Goal: Task Accomplishment & Management: Complete application form

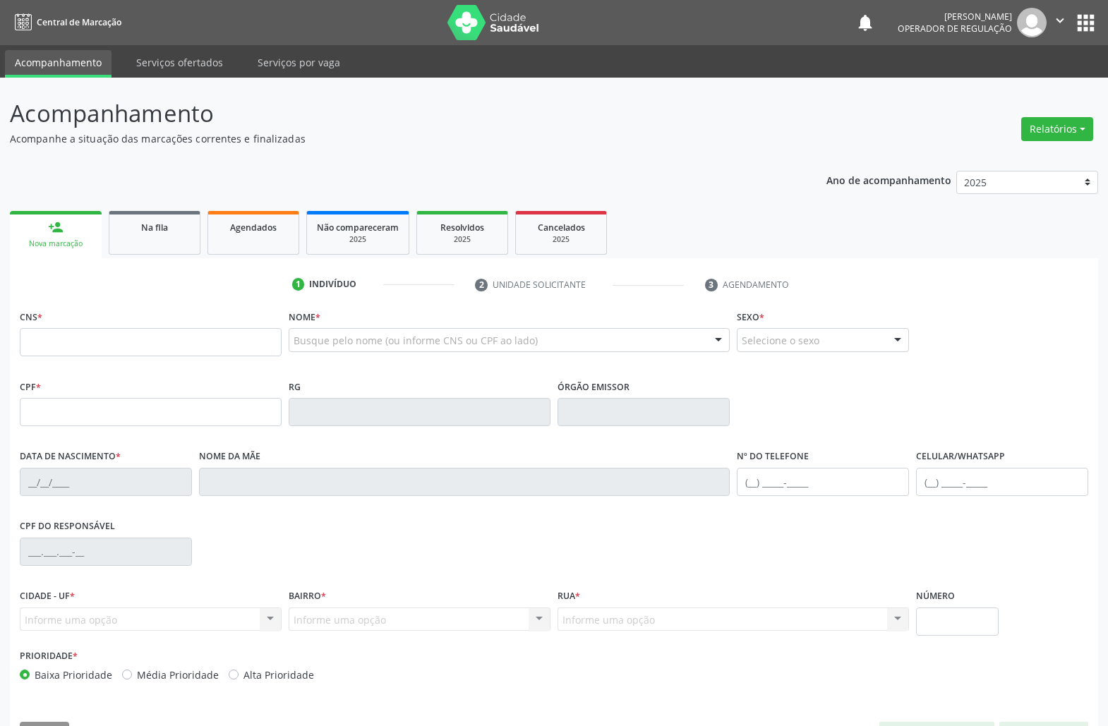
click at [184, 247] on link "Na fila" at bounding box center [155, 233] width 92 height 44
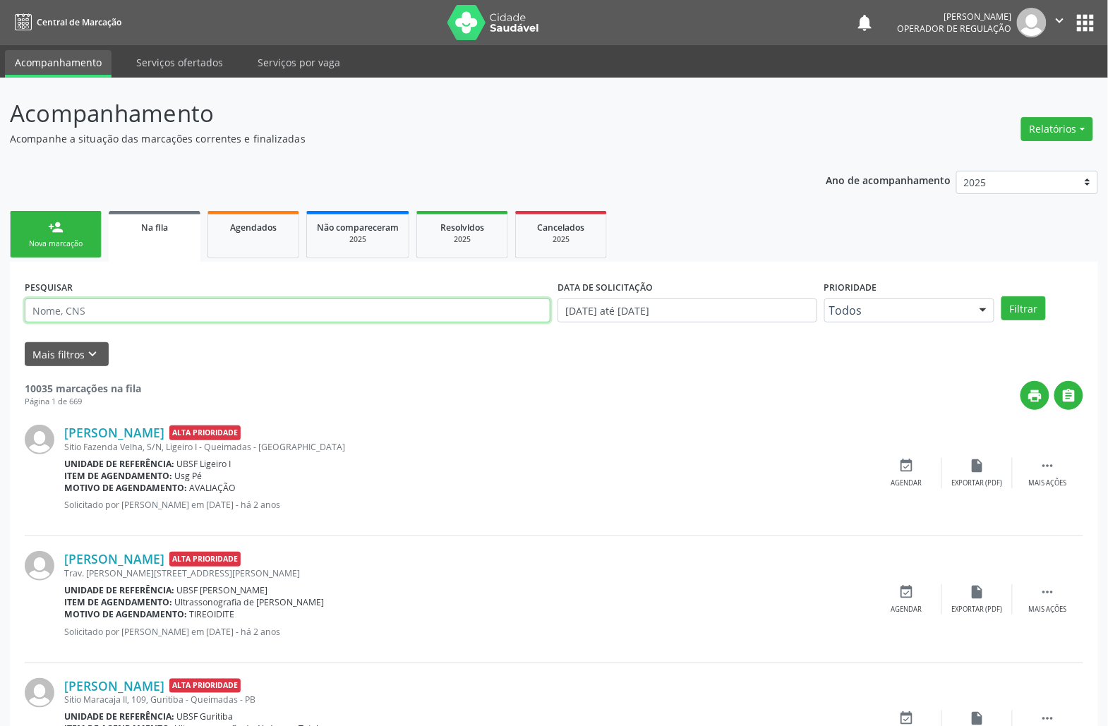
click at [138, 310] on input "text" at bounding box center [288, 310] width 526 height 24
paste input "708 2006 4957 4549"
type input "708 2006 4957 4549"
click at [1001, 296] on button "Filtrar" at bounding box center [1023, 308] width 44 height 24
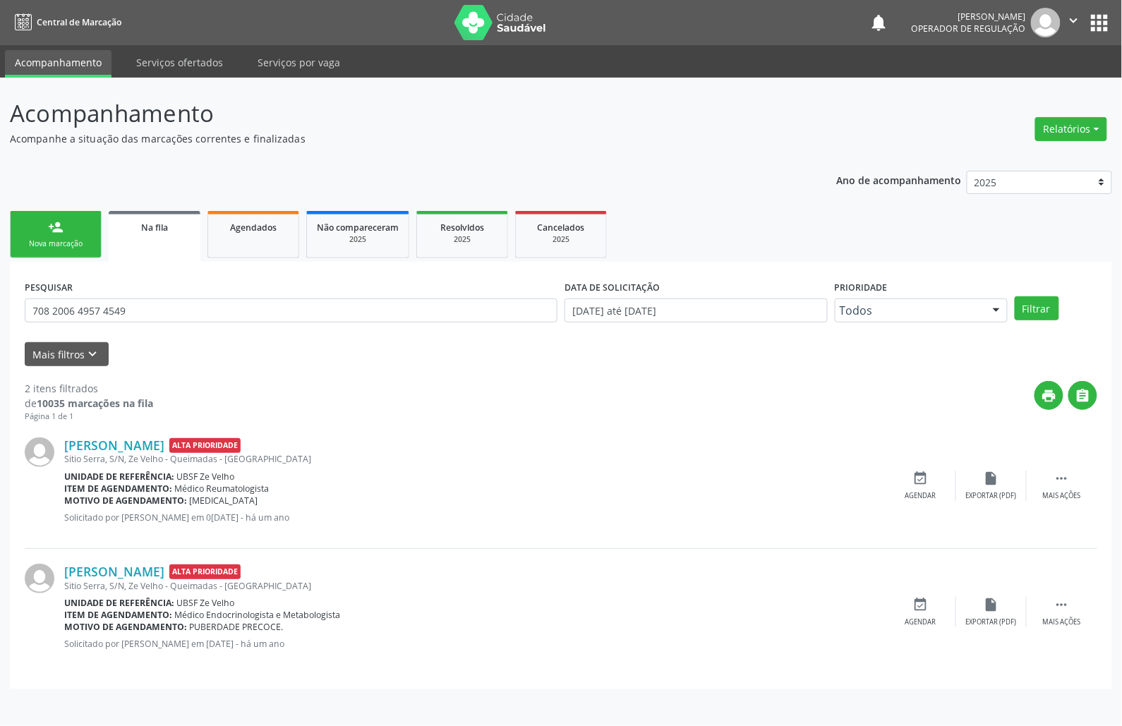
click at [46, 223] on link "person_add Nova marcação" at bounding box center [56, 234] width 92 height 47
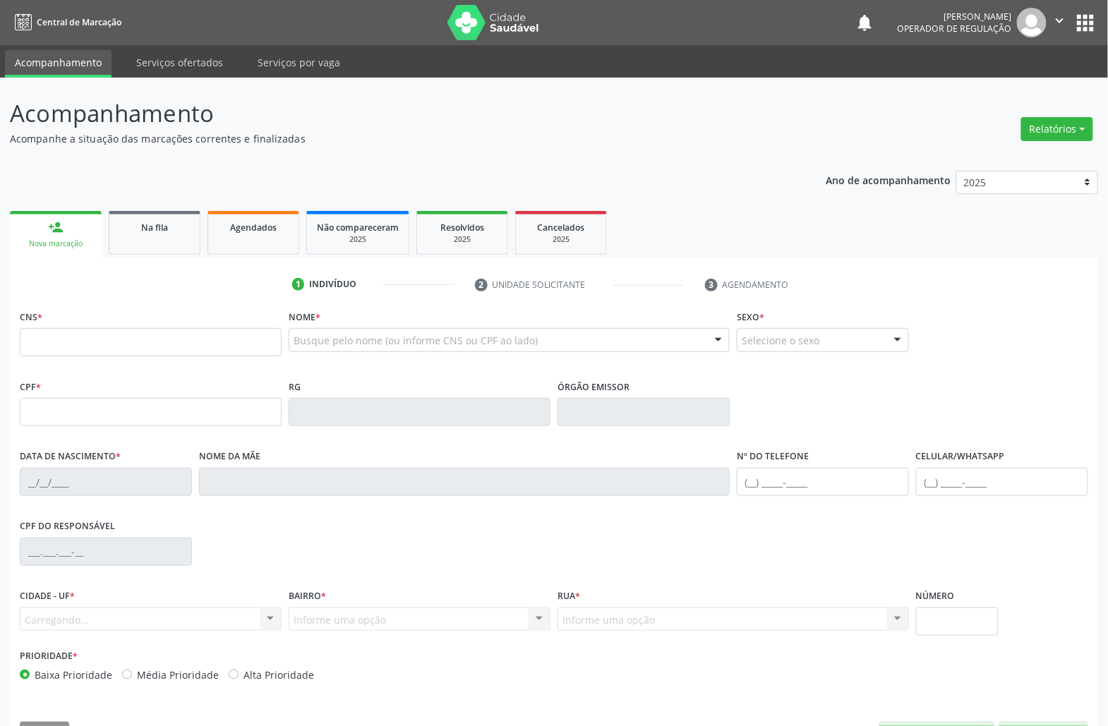
click at [99, 323] on div "CNS *" at bounding box center [151, 331] width 262 height 50
paste input "708 2006 4957 4549"
click at [114, 343] on input "708 2006 4957 4549" at bounding box center [151, 342] width 262 height 28
type input "708 2006 4957 4549"
type input "011.412.184-29"
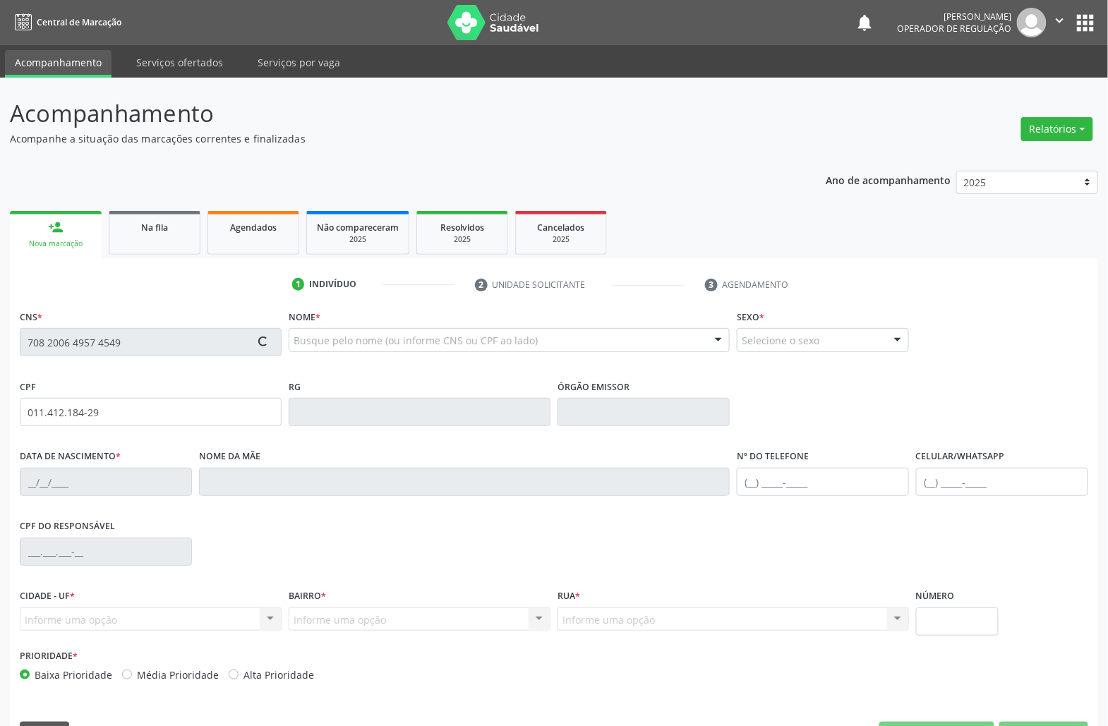
type input "[DATE]"
type input "[PERSON_NAME] [PERSON_NAME]"
type input "[PHONE_NUMBER]"
type input "S/N"
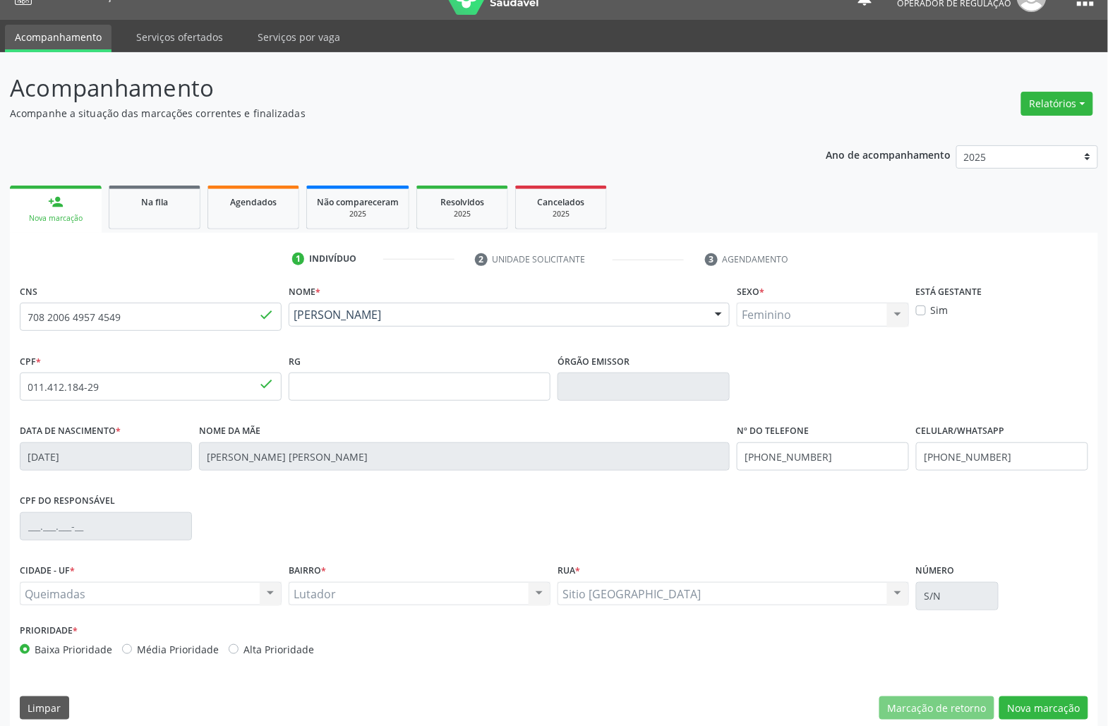
scroll to position [40, 0]
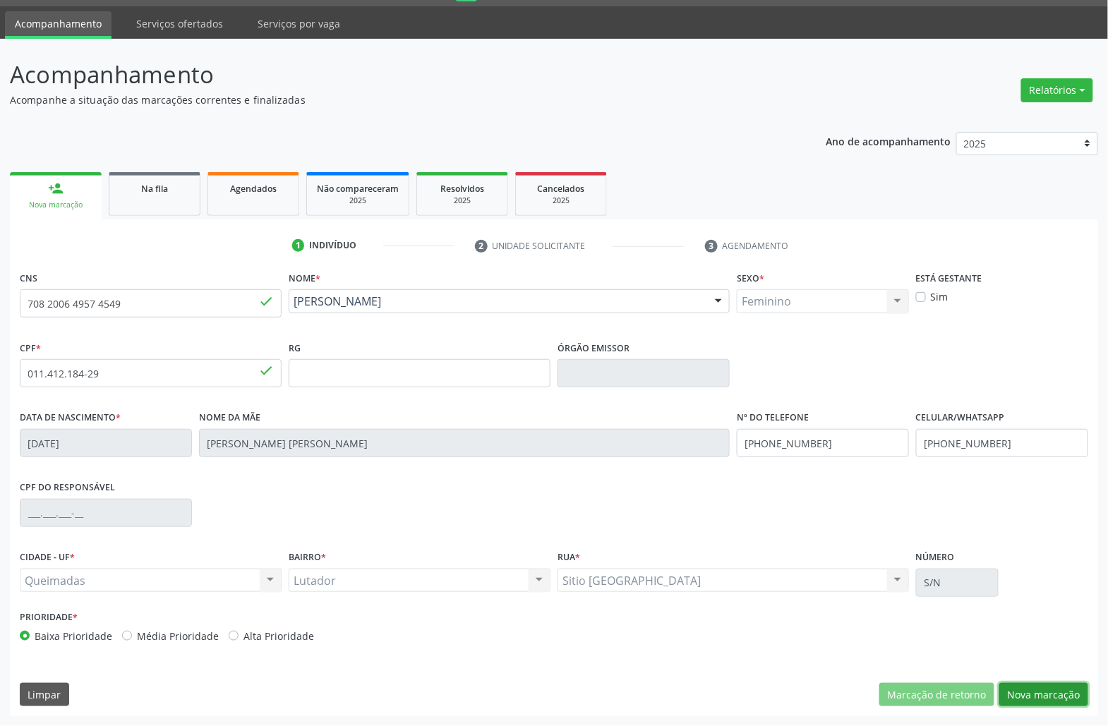
click at [1056, 692] on button "Nova marcação" at bounding box center [1043, 695] width 89 height 24
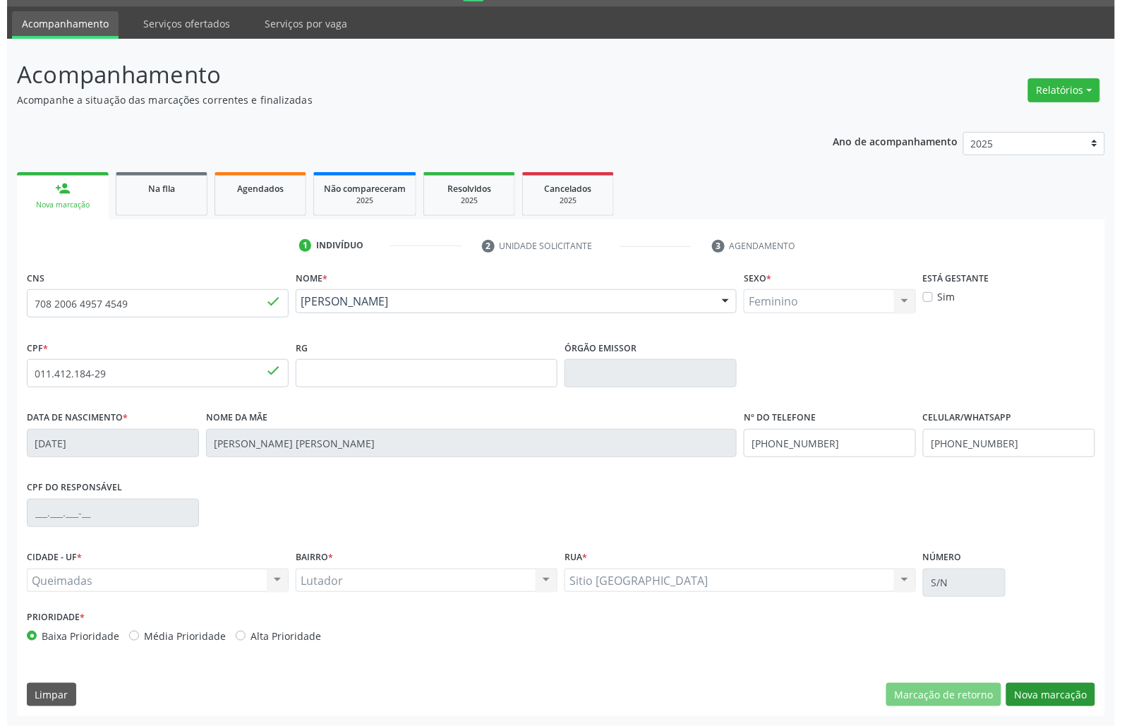
scroll to position [0, 0]
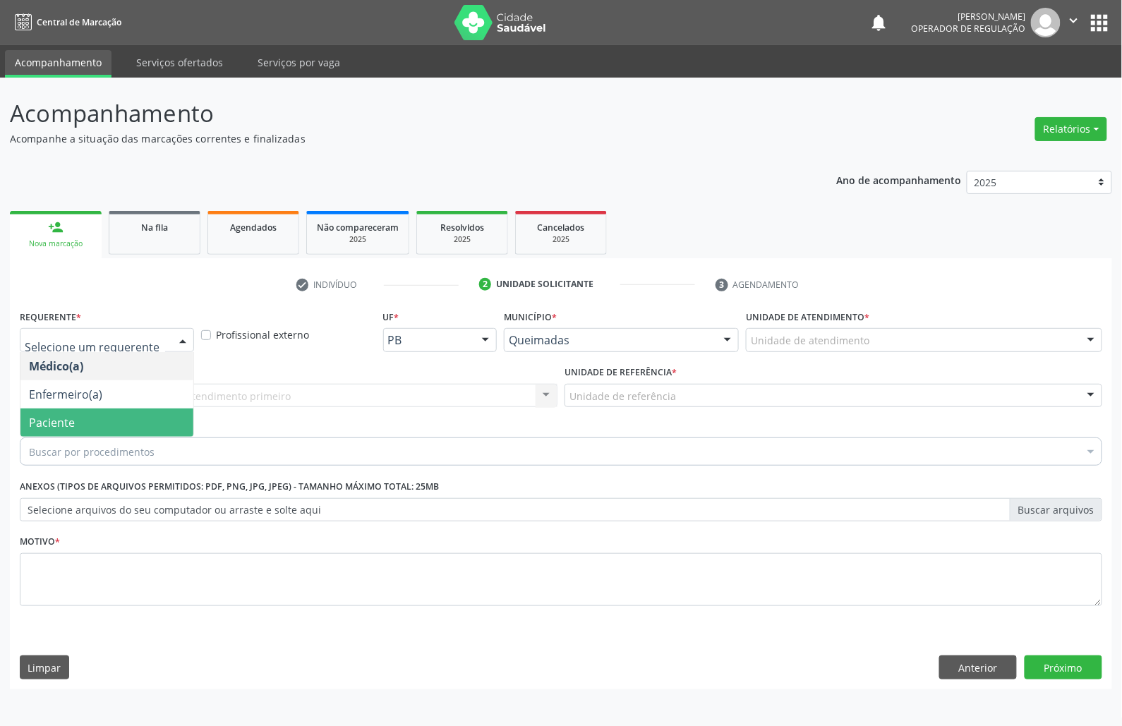
click at [74, 432] on span "Paciente" at bounding box center [106, 422] width 173 height 28
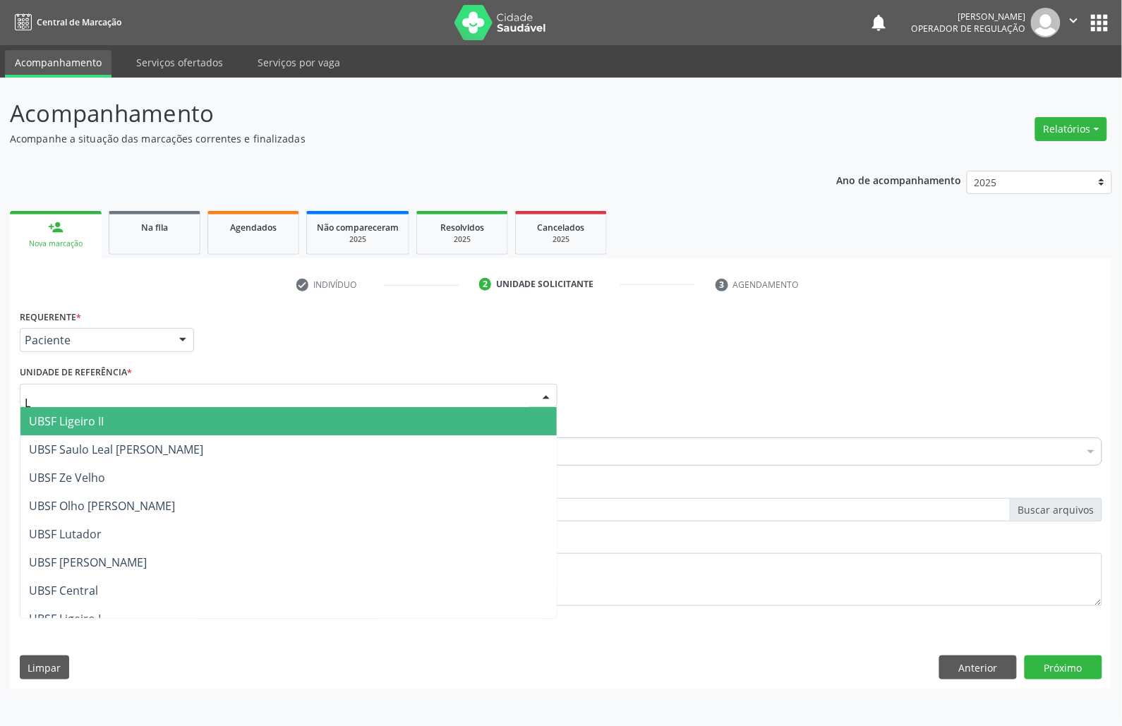
type input "LU"
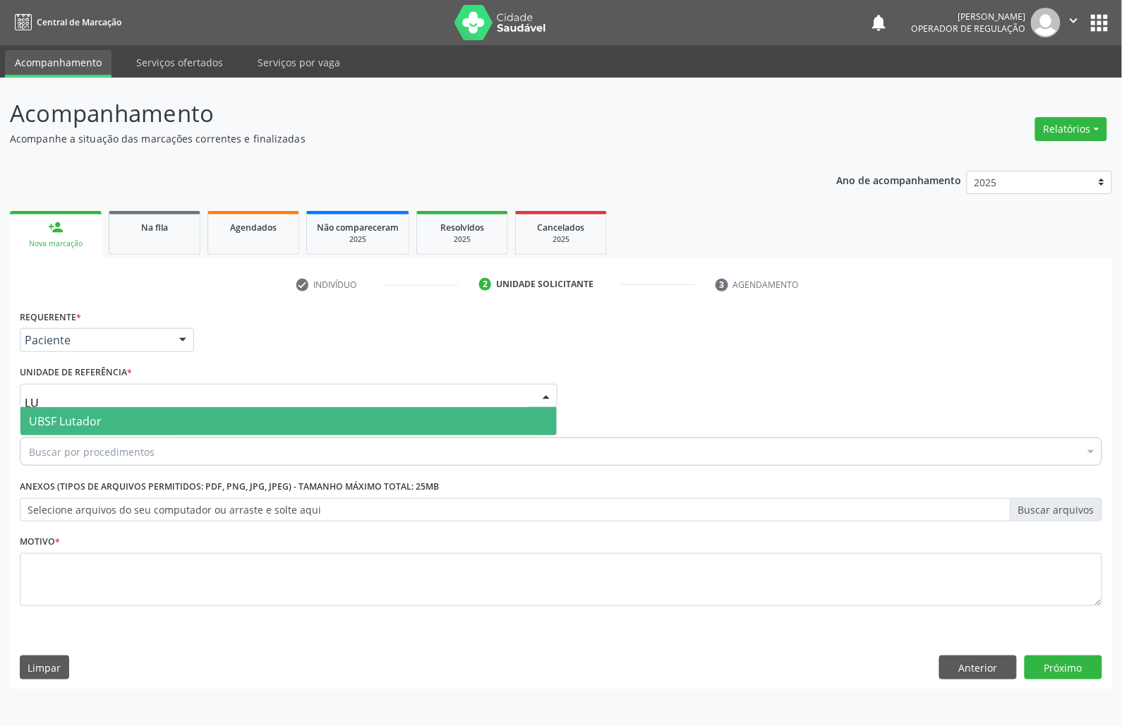
drag, startPoint x: 80, startPoint y: 420, endPoint x: 83, endPoint y: 432, distance: 12.3
click at [79, 420] on span "UBSF Lutador" at bounding box center [65, 421] width 73 height 16
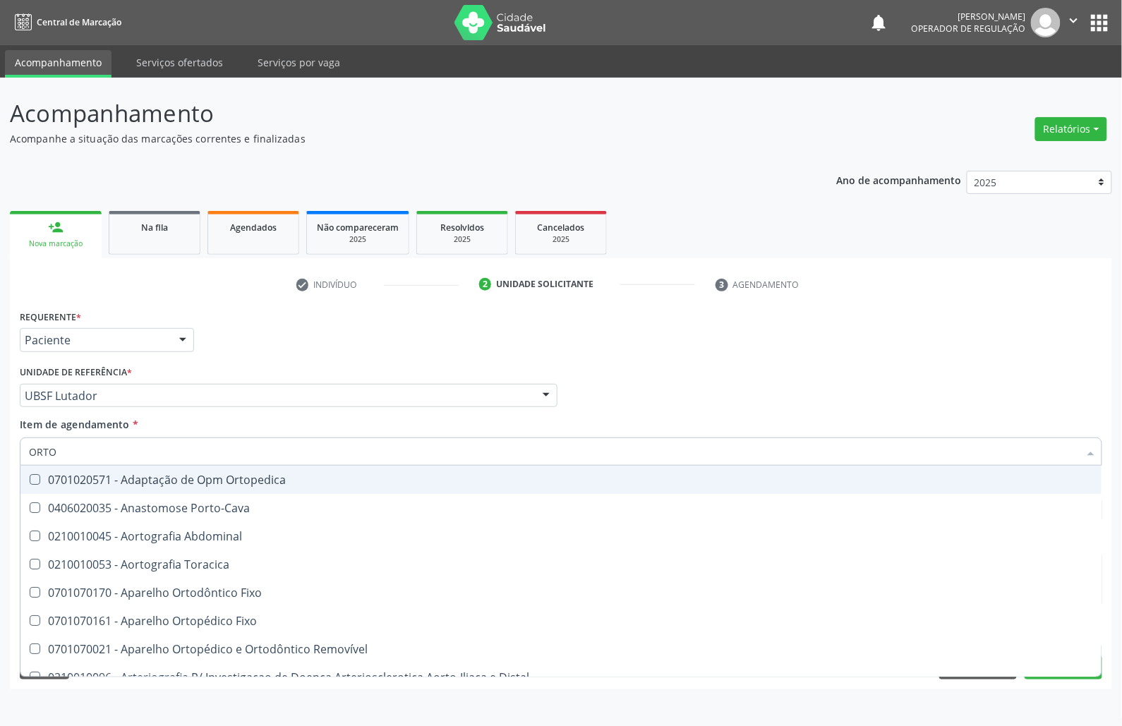
type input "ORTOP"
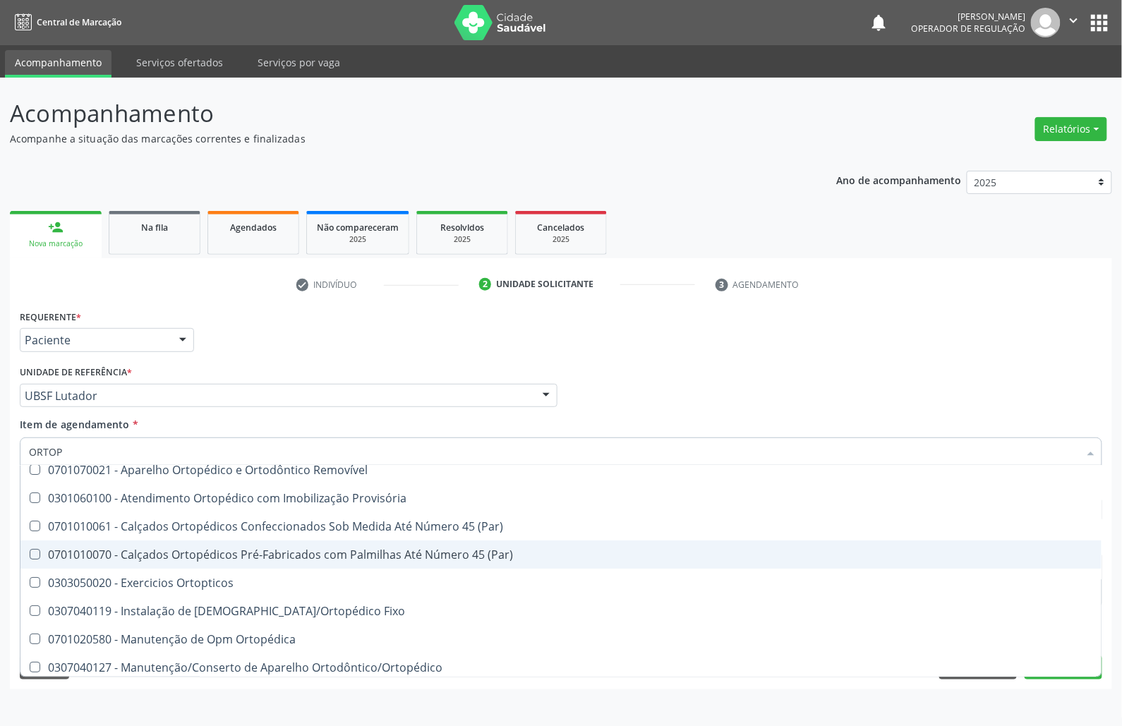
scroll to position [128, 0]
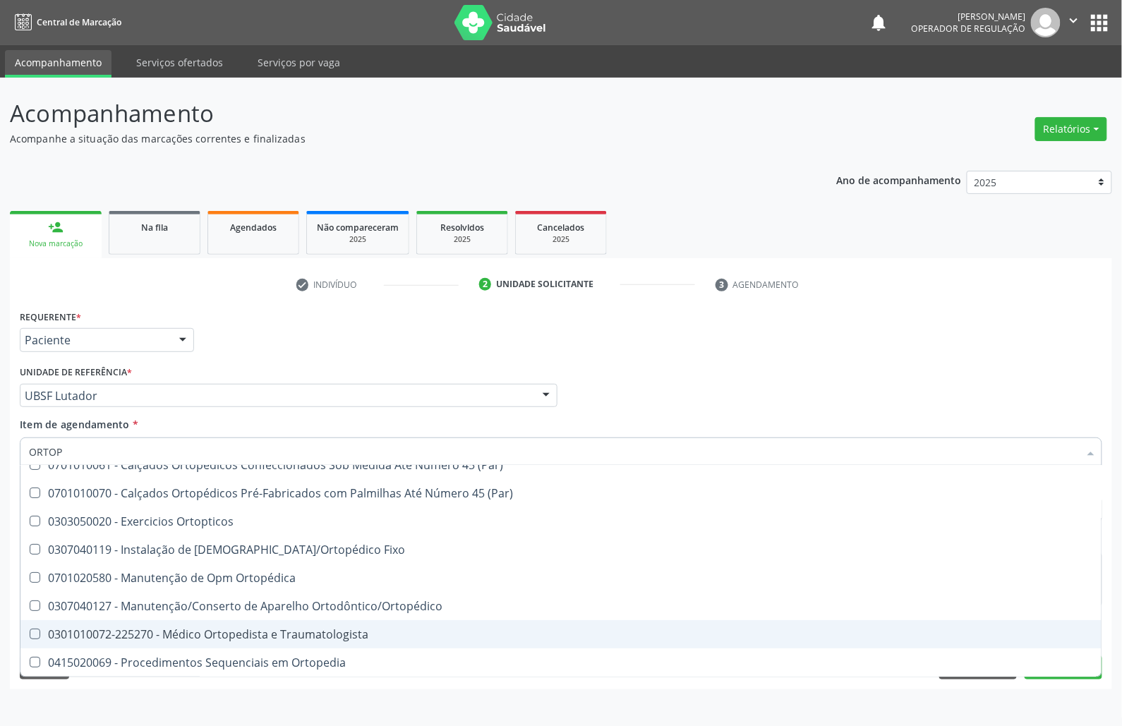
click at [243, 624] on span "0301010072-225270 - Médico Ortopedista e Traumatologista" at bounding box center [560, 634] width 1081 height 28
checkbox Traumatologista "true"
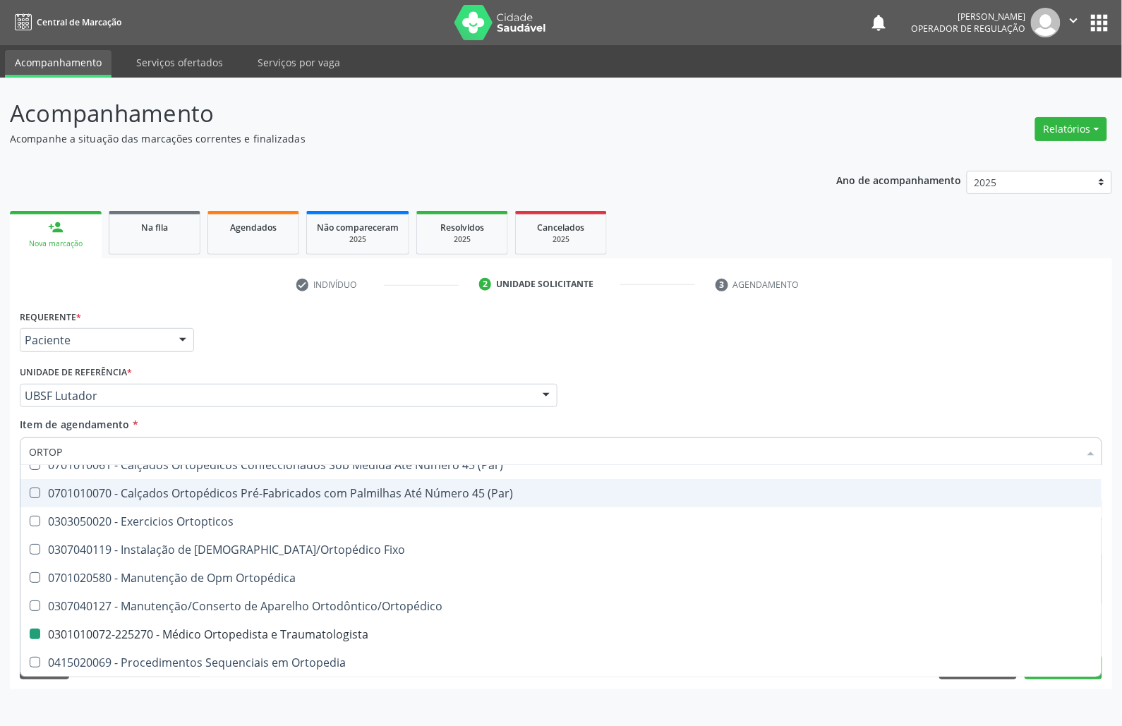
click at [500, 308] on div "Requerente * Paciente Médico(a) Enfermeiro(a) Paciente Nenhum resultado encontr…" at bounding box center [560, 333] width 1089 height 55
checkbox Fixo "true"
checkbox Traumatologista "false"
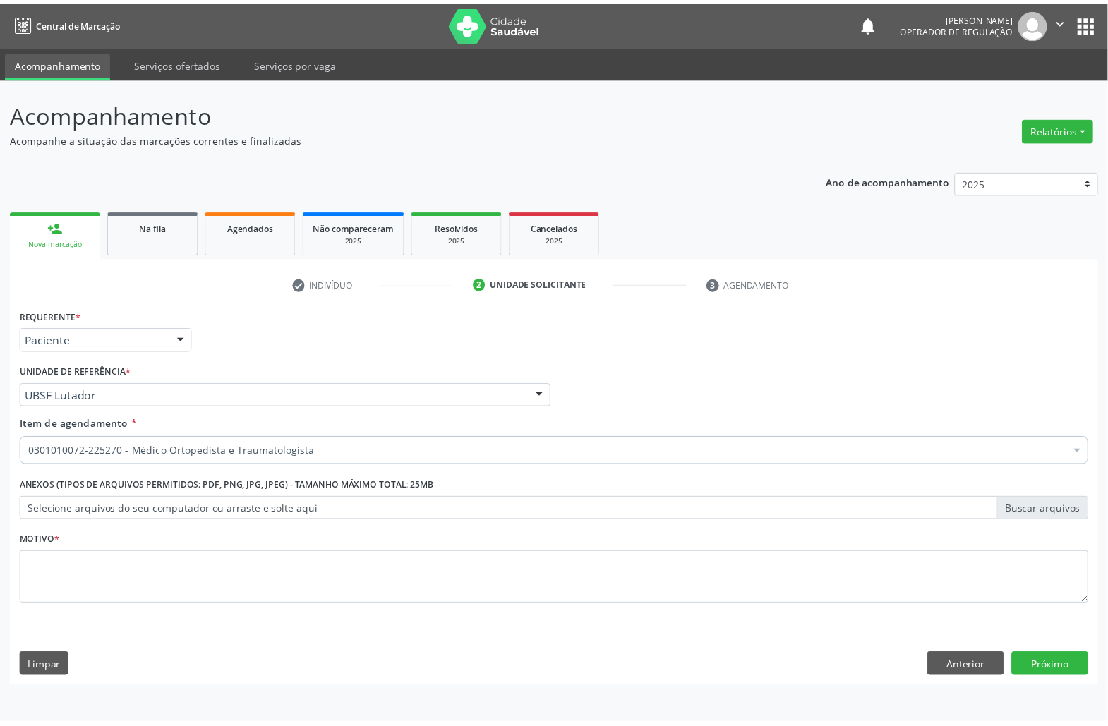
scroll to position [0, 0]
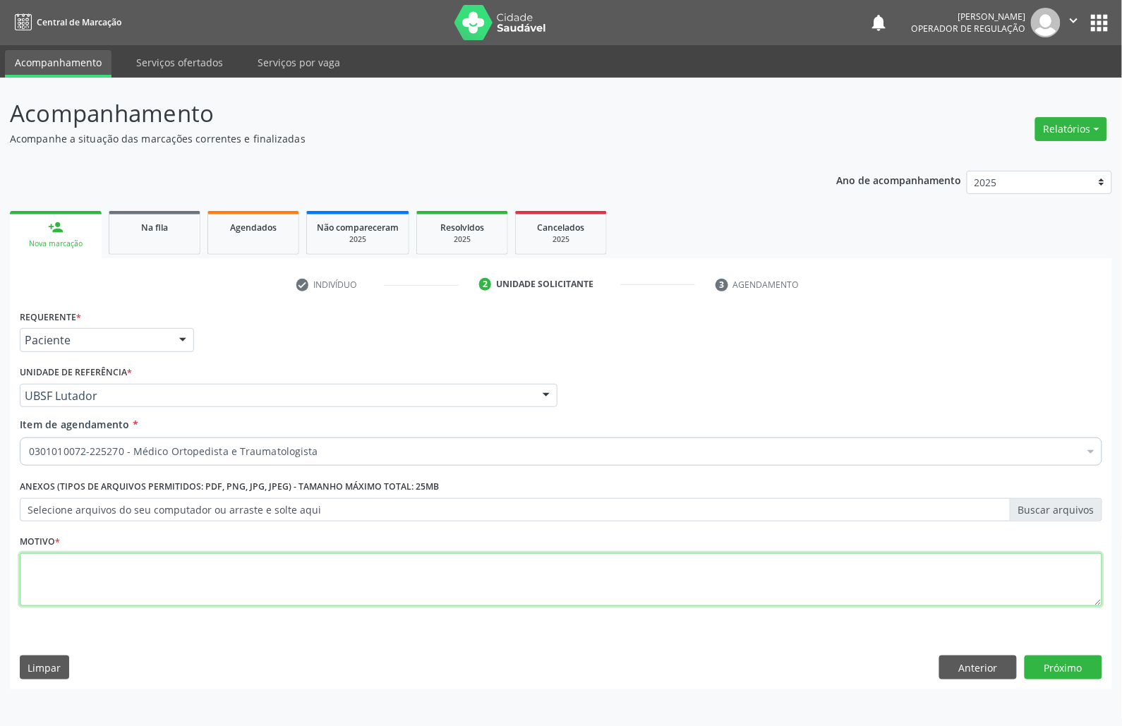
click at [272, 582] on textarea at bounding box center [561, 580] width 1082 height 54
type textarea "A"
type textarea "[MEDICAL_DATA]"
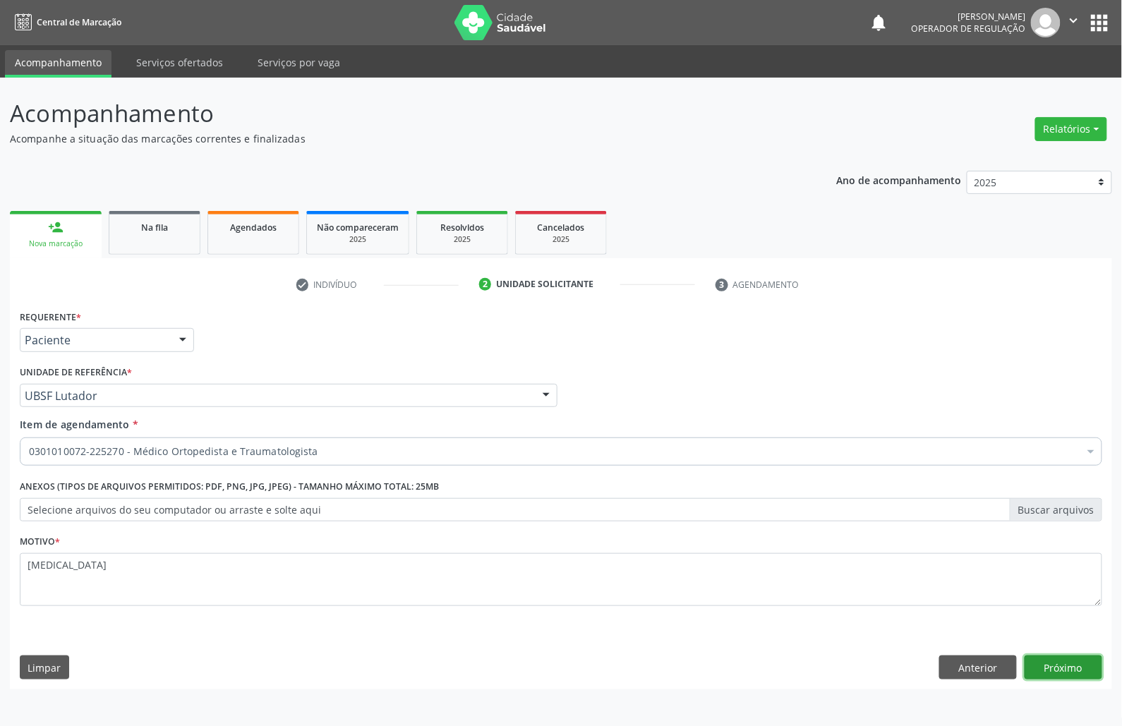
click button "Próximo" at bounding box center [1063, 667] width 78 height 24
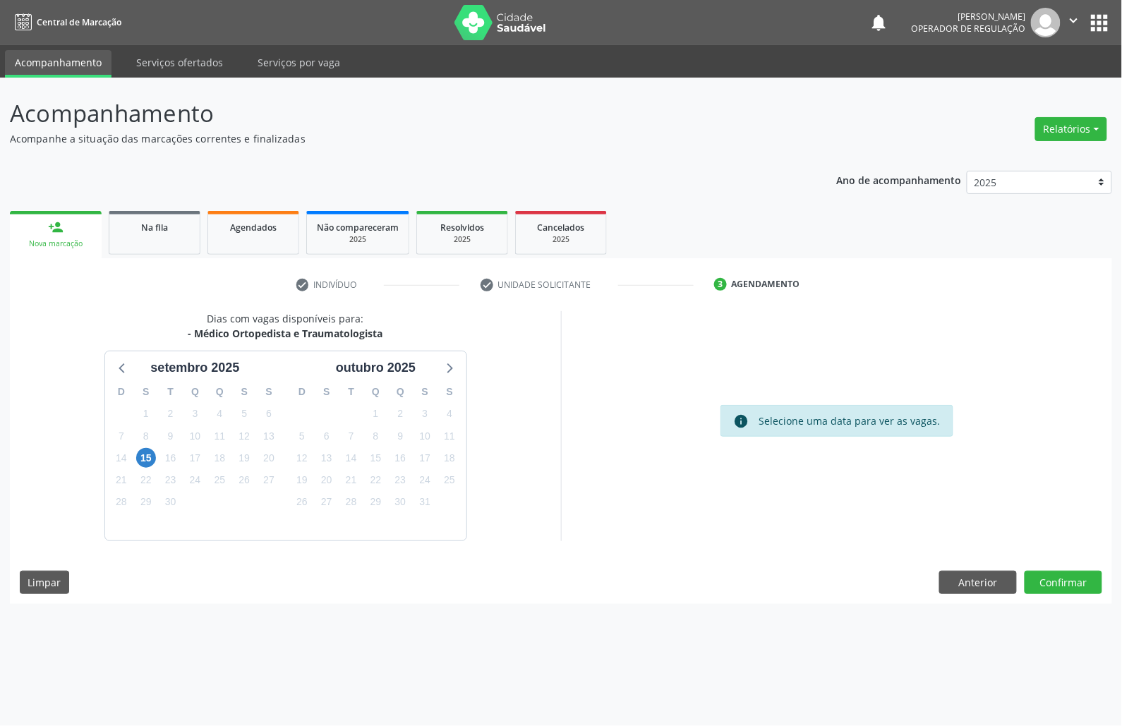
click at [361, 471] on div "21" at bounding box center [351, 480] width 25 height 22
click at [159, 455] on div "16" at bounding box center [170, 458] width 25 height 22
click at [145, 455] on span "15" at bounding box center [146, 458] width 20 height 20
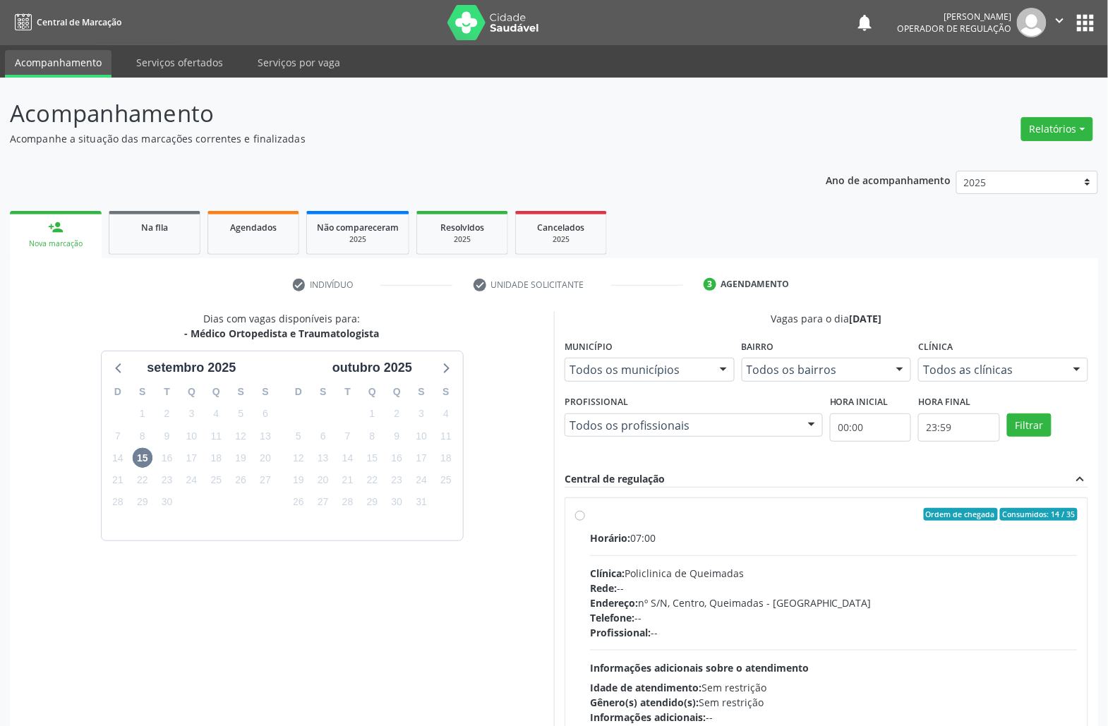
drag, startPoint x: 878, startPoint y: 588, endPoint x: 864, endPoint y: 588, distance: 14.1
click at [871, 588] on div "Rede: --" at bounding box center [833, 588] width 487 height 15
click at [585, 521] on input "Ordem de chegada Consumidos: 14 / 35 Horário: 07:00 Clínica: Policlinica de Que…" at bounding box center [580, 514] width 10 height 13
radio input "true"
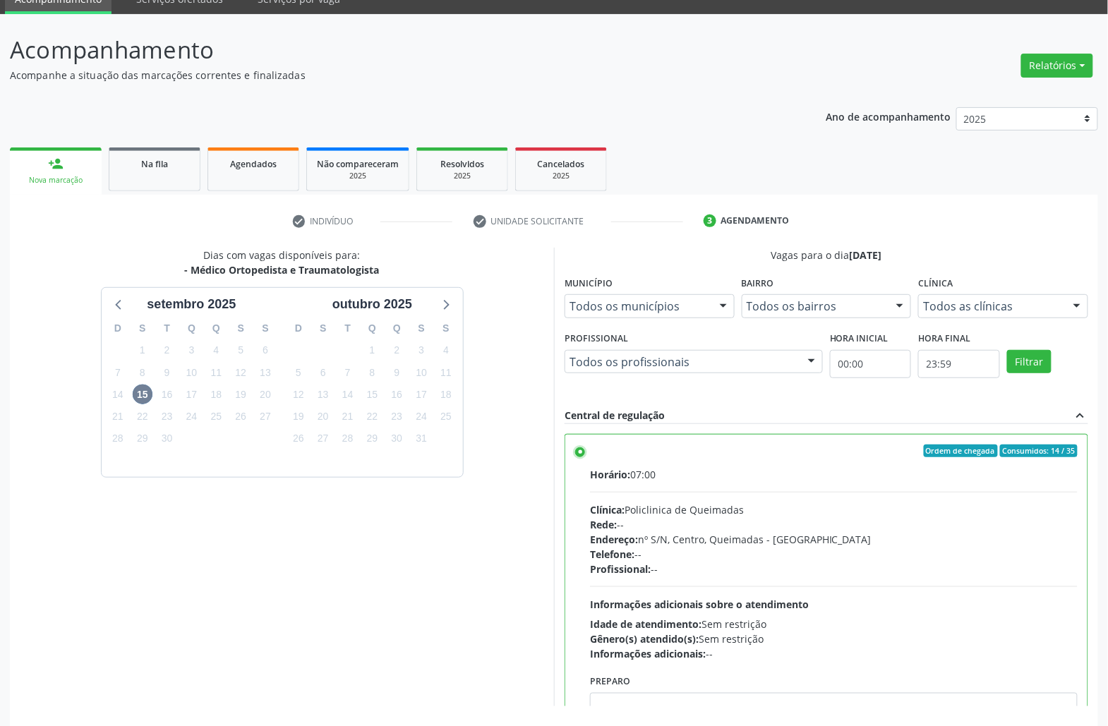
scroll to position [117, 0]
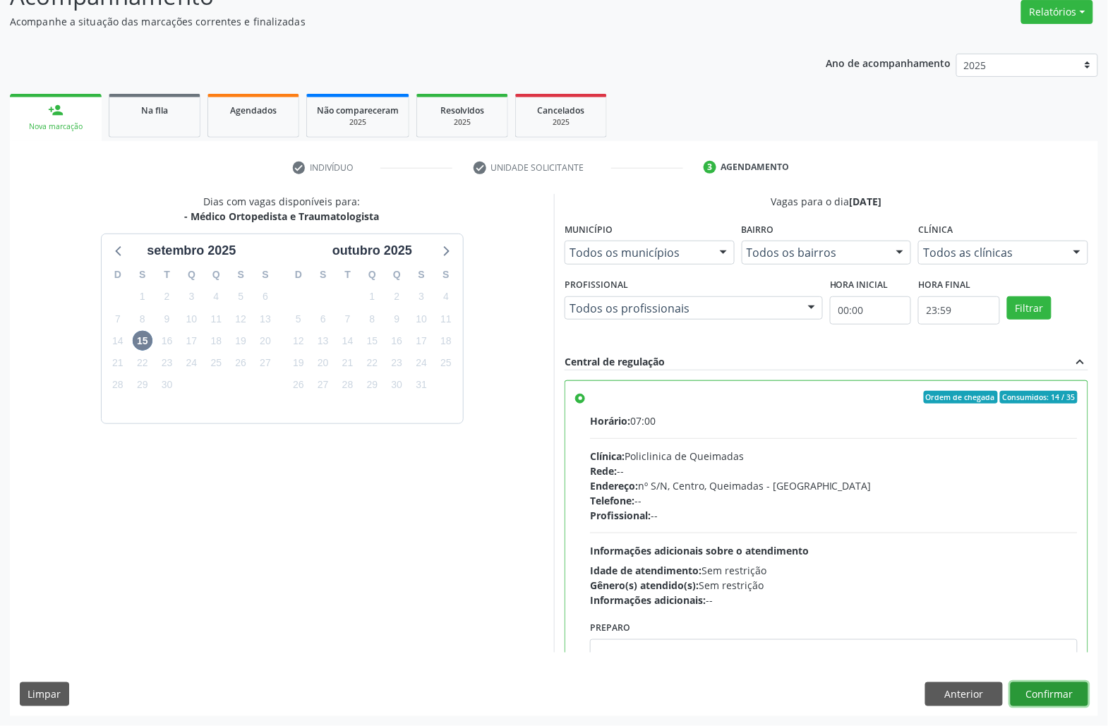
click at [1033, 698] on button "Confirmar" at bounding box center [1049, 694] width 78 height 24
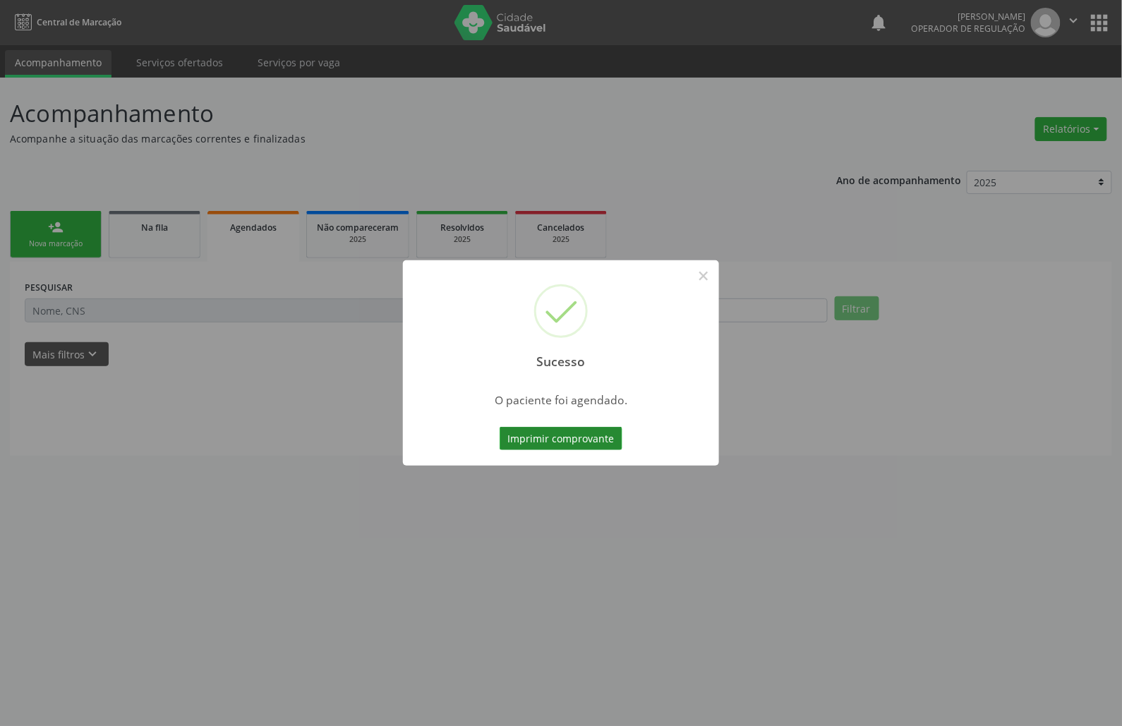
click at [540, 433] on button "Imprimir comprovante" at bounding box center [560, 439] width 123 height 24
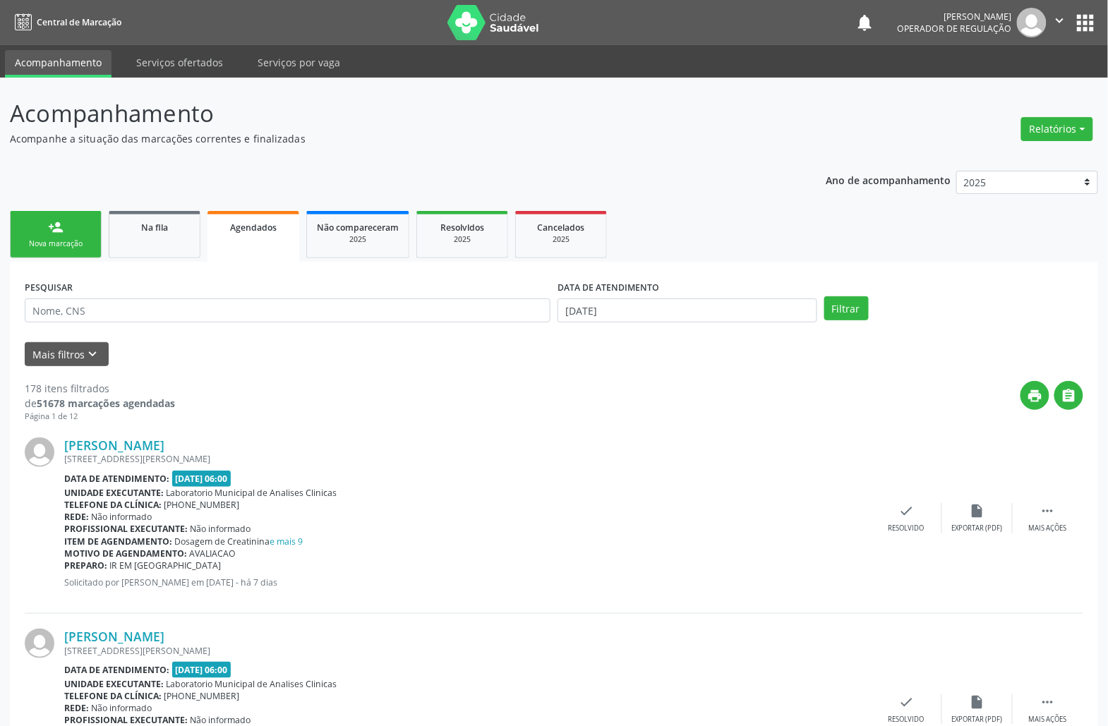
click at [74, 235] on link "person_add Nova marcação" at bounding box center [56, 234] width 92 height 47
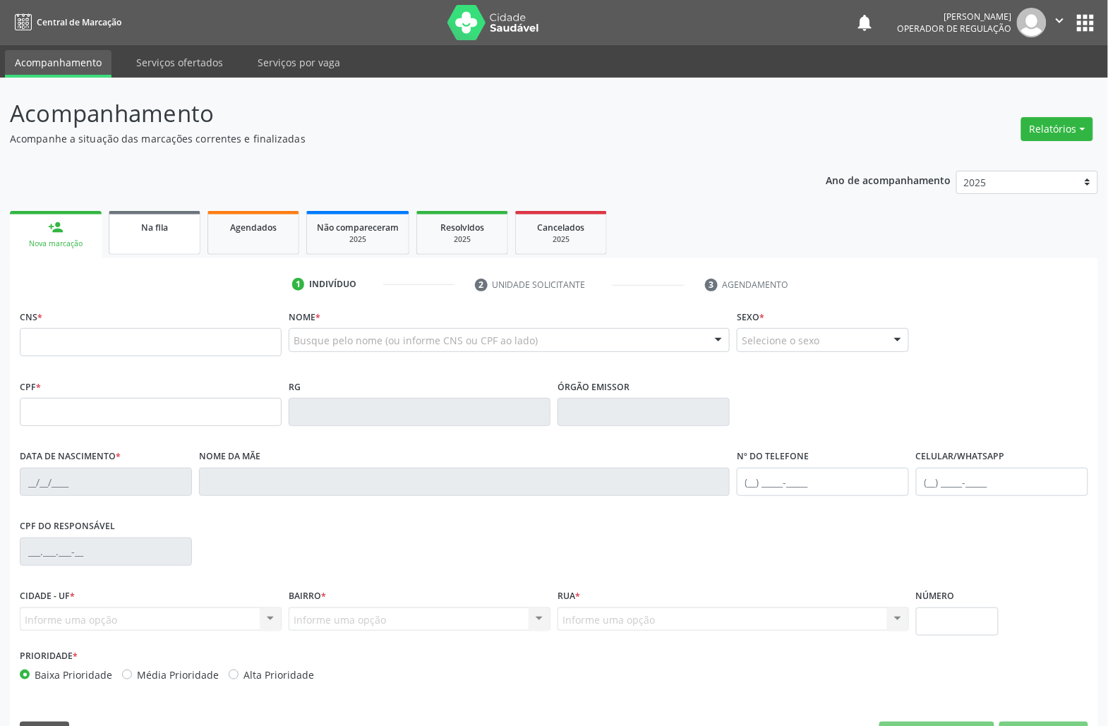
click at [181, 234] on link "Na fila" at bounding box center [155, 233] width 92 height 44
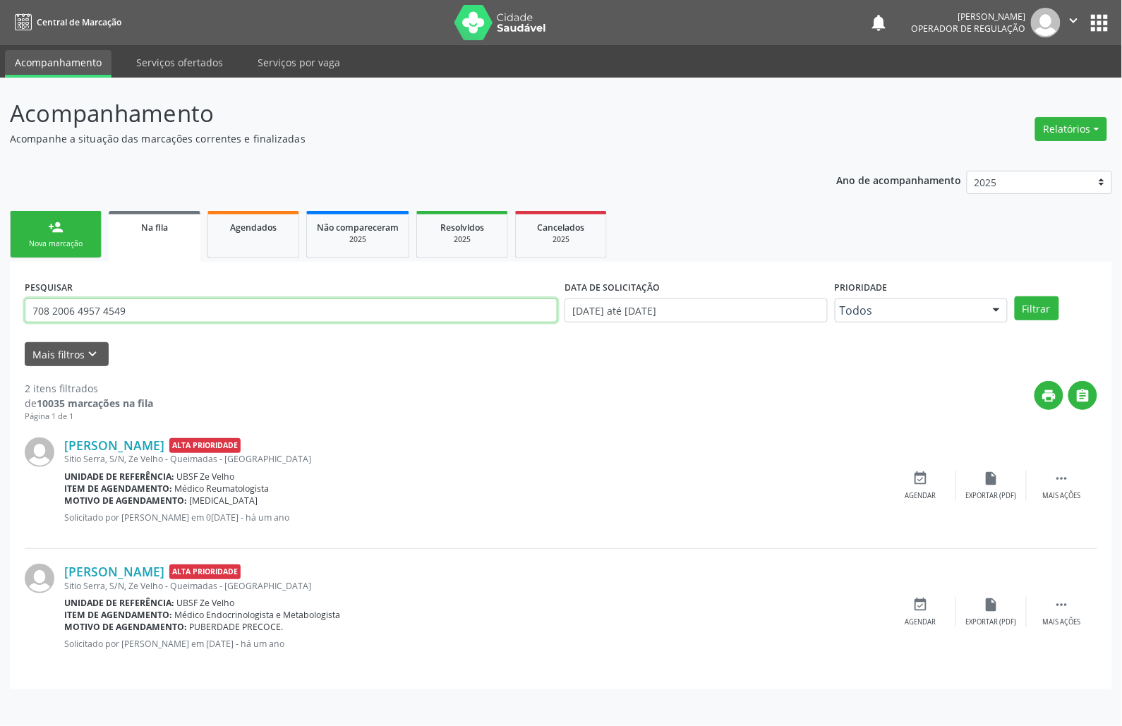
click at [133, 322] on input "708 2006 4957 4549" at bounding box center [291, 310] width 533 height 24
click at [131, 322] on input "708 2006 4957 4549" at bounding box center [291, 310] width 533 height 24
type input "706702554405619"
click at [1014, 296] on button "Filtrar" at bounding box center [1036, 308] width 44 height 24
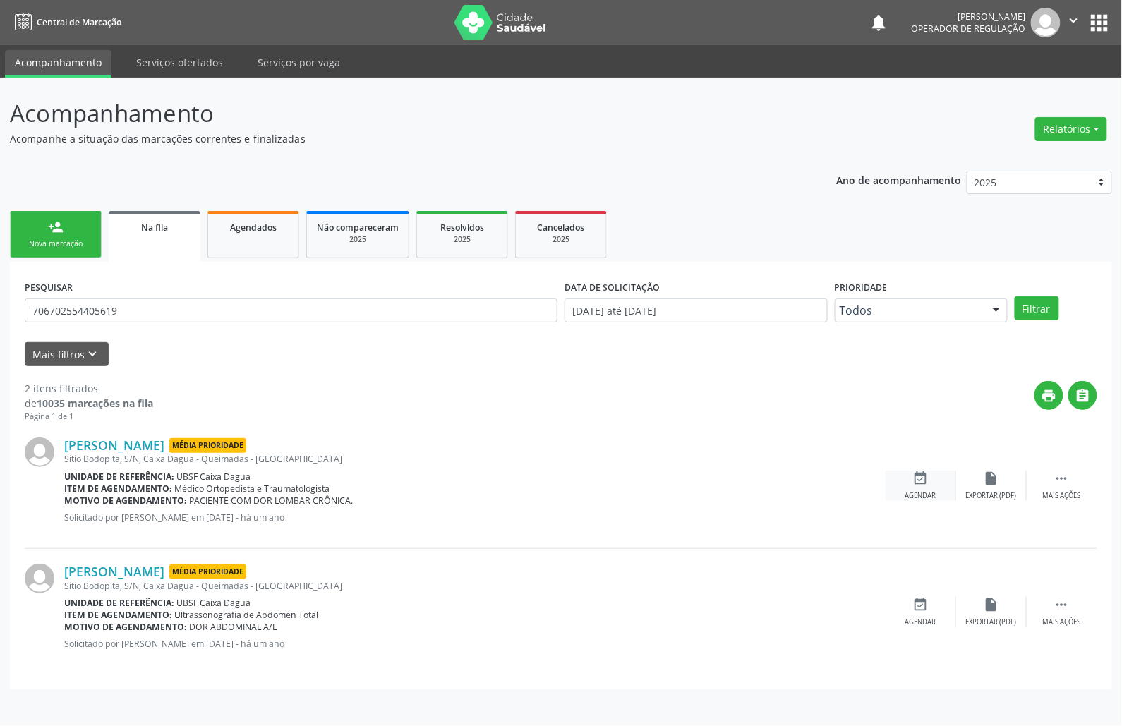
click at [921, 481] on icon "event_available" at bounding box center [921, 479] width 16 height 16
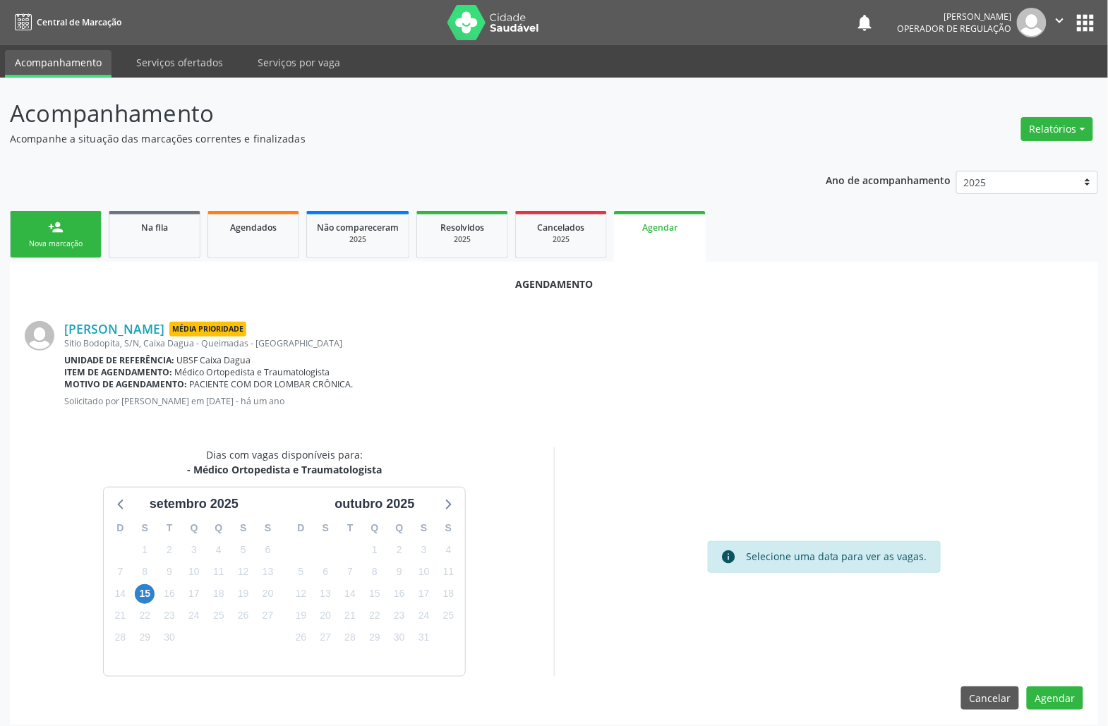
click at [155, 596] on div "15" at bounding box center [145, 594] width 25 height 22
drag, startPoint x: 150, startPoint y: 595, endPoint x: 151, endPoint y: 588, distance: 7.1
click at [150, 594] on span "15" at bounding box center [145, 594] width 20 height 20
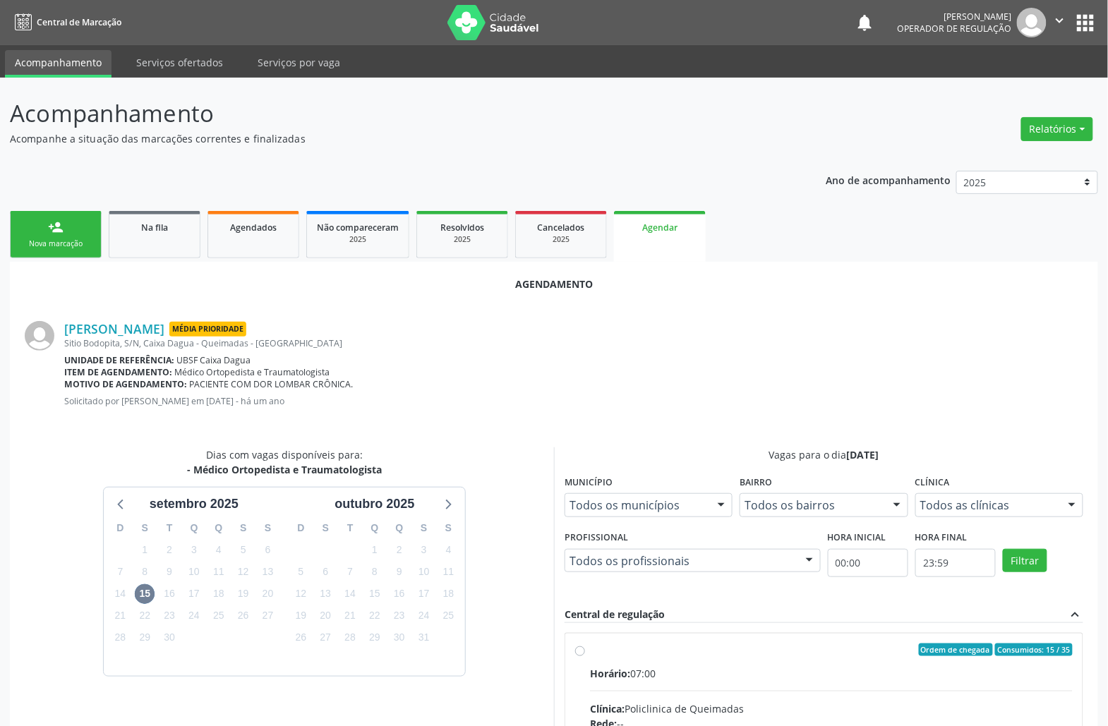
radio input "true"
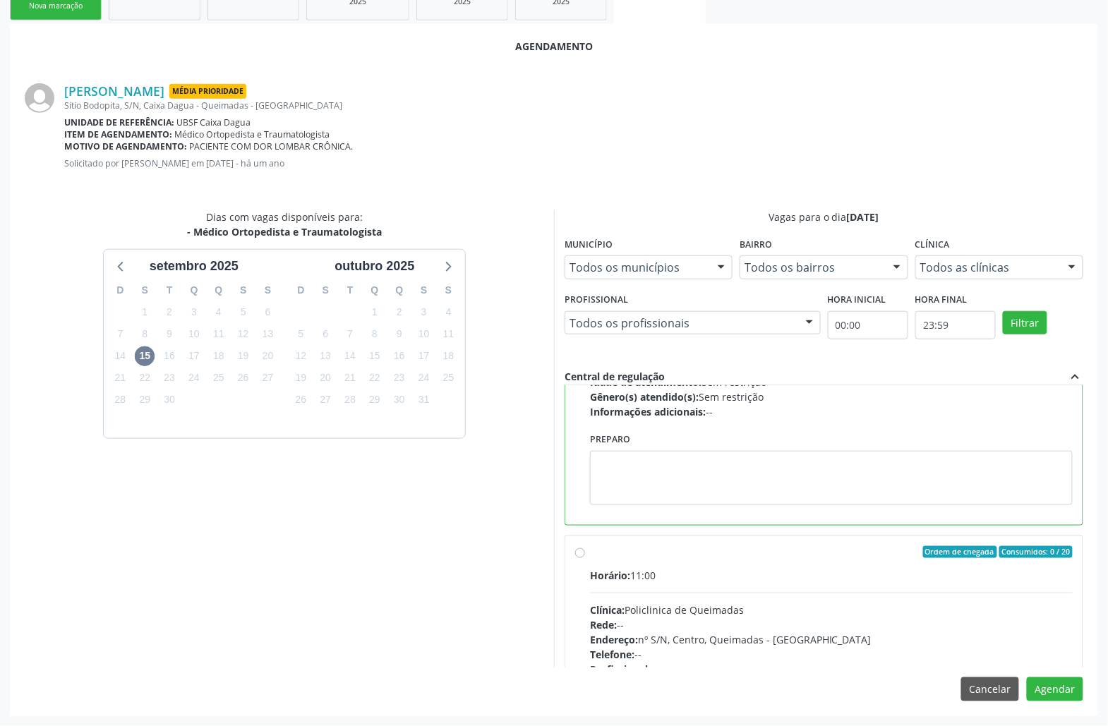
scroll to position [320, 0]
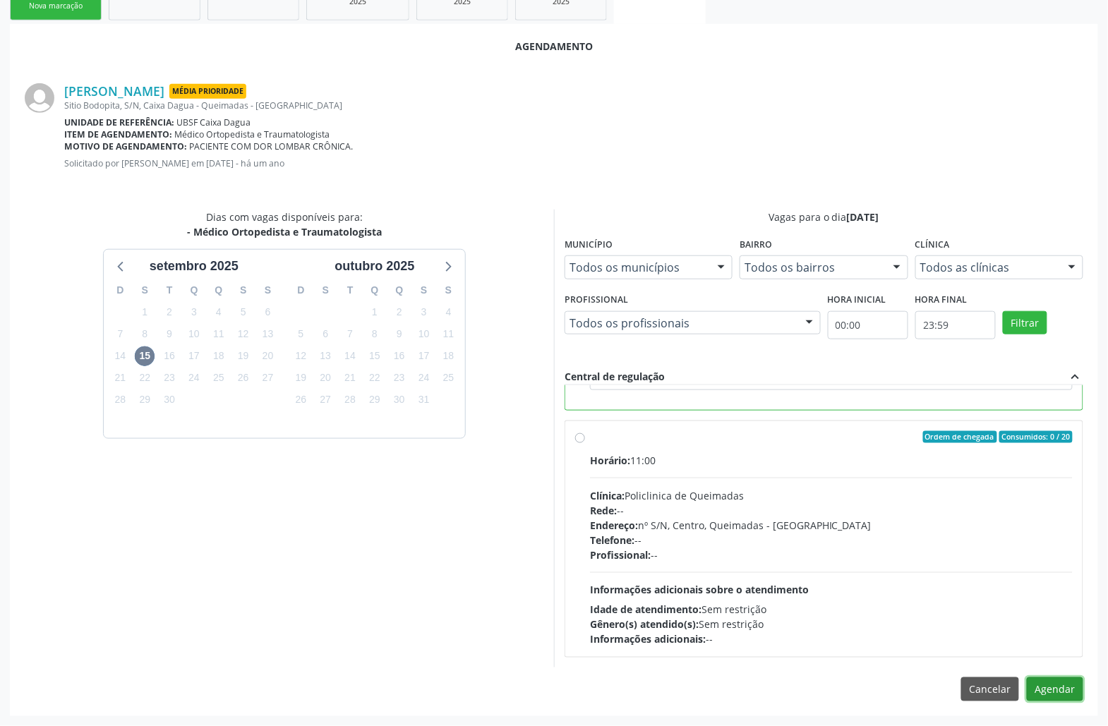
click at [1059, 690] on button "Agendar" at bounding box center [1054, 689] width 56 height 24
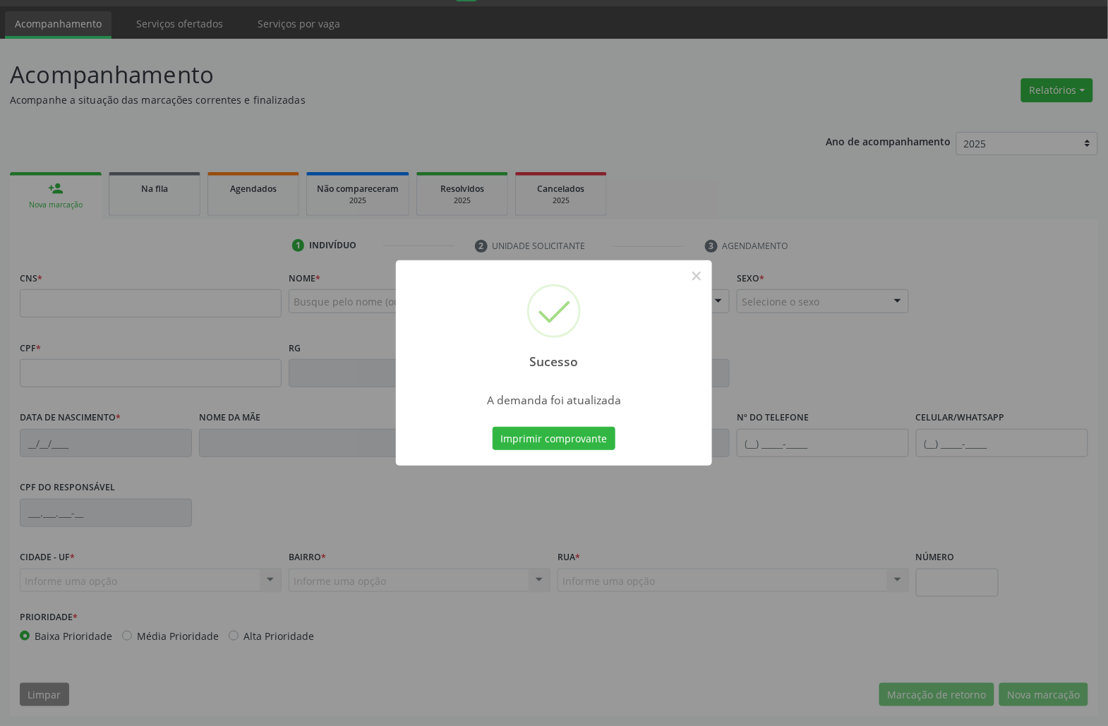
scroll to position [40, 0]
click at [559, 407] on div "A demanda foi atualizada" at bounding box center [554, 400] width 249 height 16
click at [570, 435] on button "Imprimir comprovante" at bounding box center [553, 439] width 123 height 24
